Goal: Browse casually

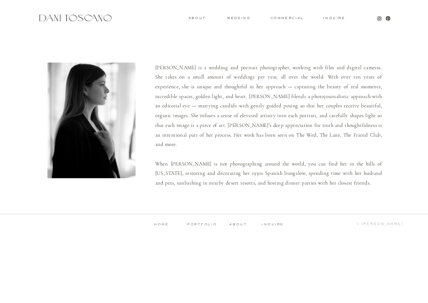
click at [208, 221] on div "Inquire commercial wedding About Dani is a wedding and portrait photographer, w…" at bounding box center [214, 120] width 428 height 241
click at [210, 225] on p "portfolio" at bounding box center [202, 224] width 35 height 3
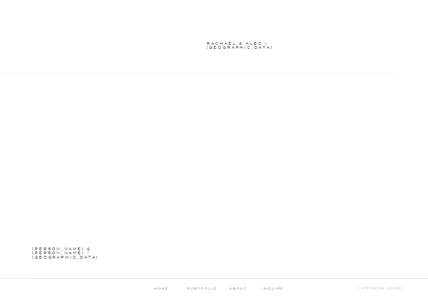
scroll to position [1814, 0]
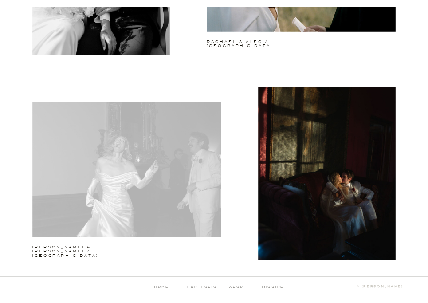
click at [142, 174] on div at bounding box center [126, 170] width 189 height 136
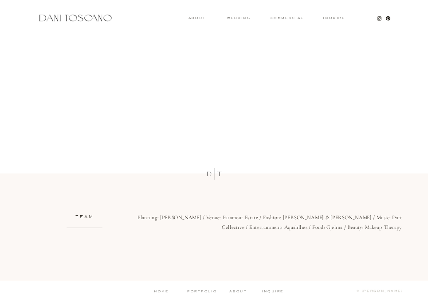
scroll to position [5803, 0]
